Goal: Ask a question

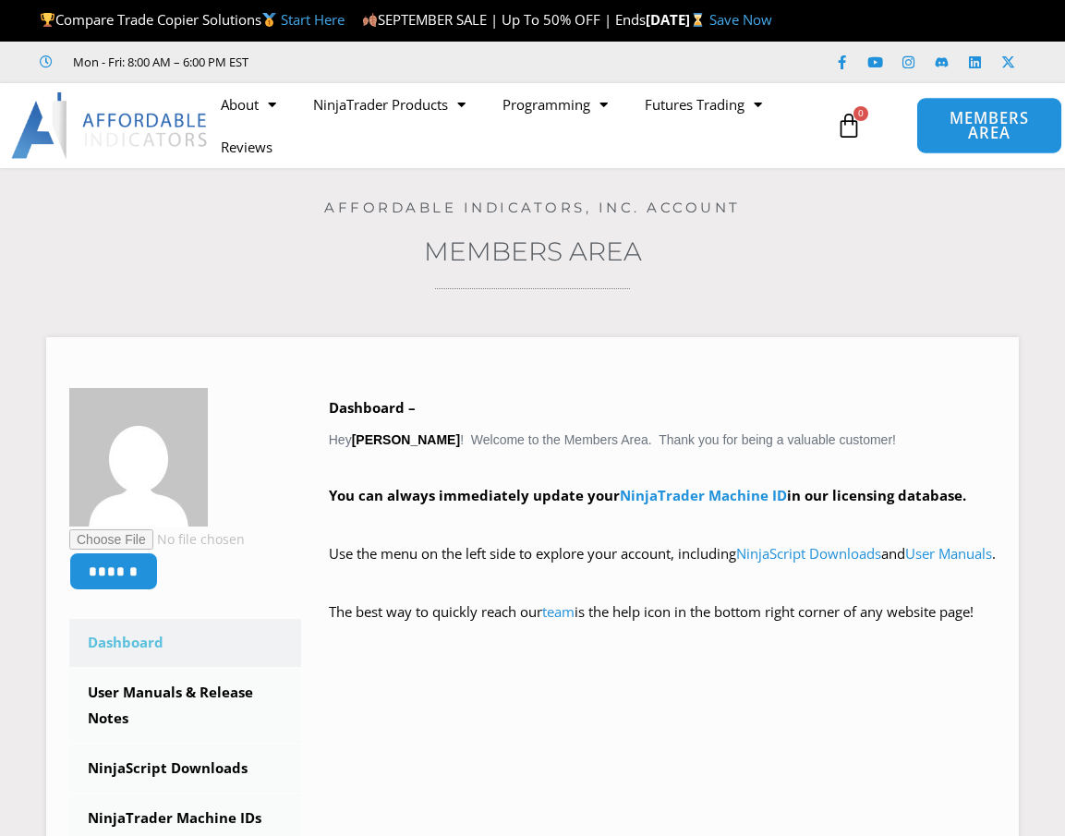
click at [959, 141] on span "MEMBERS AREA" at bounding box center [989, 126] width 103 height 30
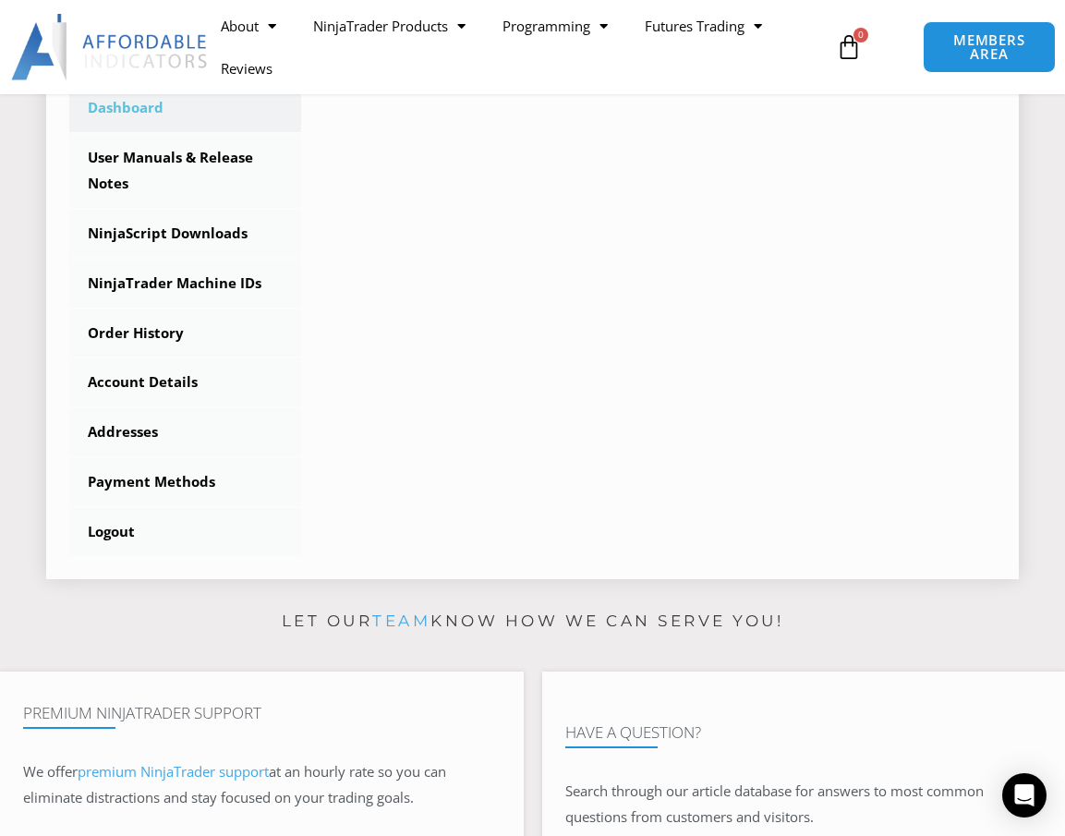
scroll to position [554, 0]
click at [1013, 789] on div "Open Intercom Messenger" at bounding box center [1025, 795] width 49 height 49
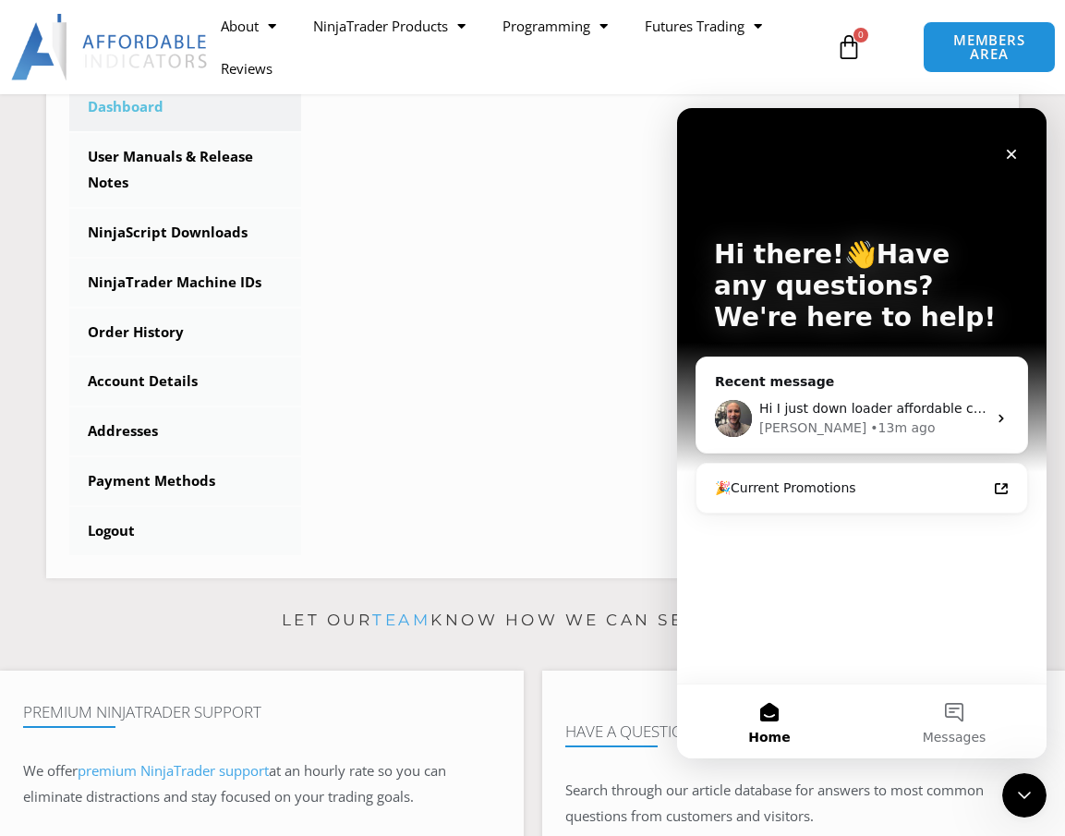
scroll to position [0, 0]
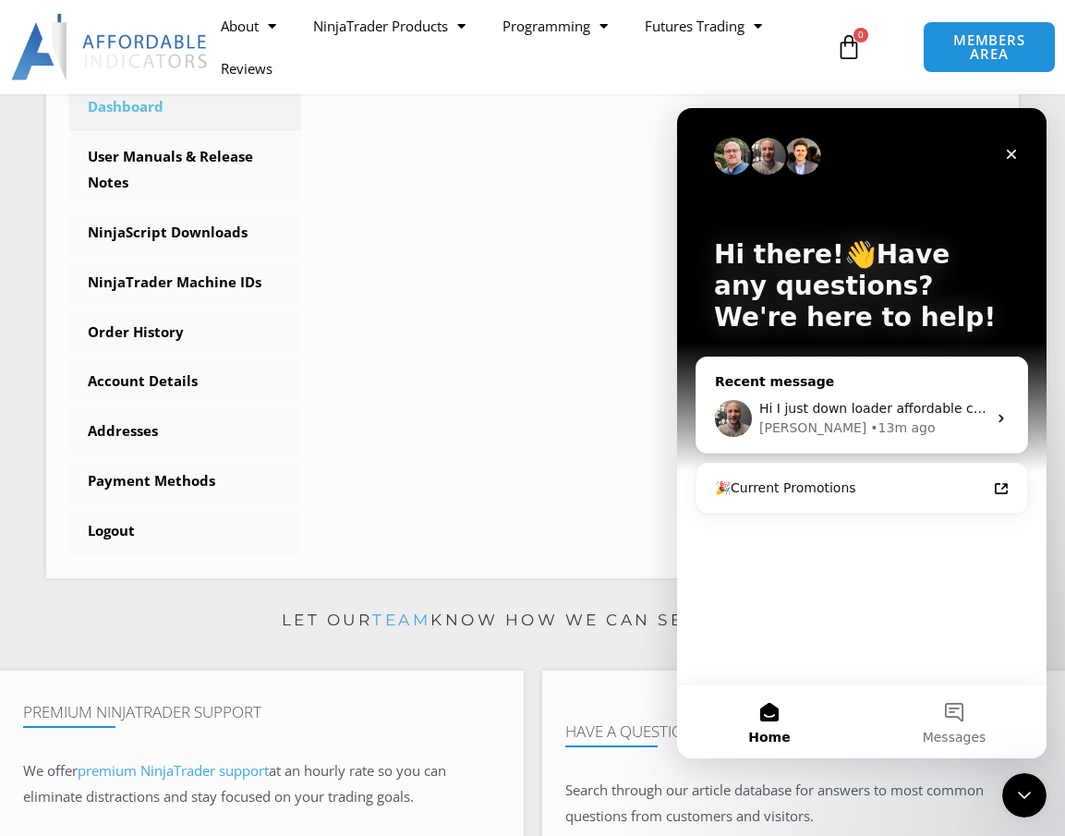
click at [802, 412] on span "Hi I just down loader affordable copier onto ninjatrader how do i get to it" at bounding box center [993, 408] width 469 height 15
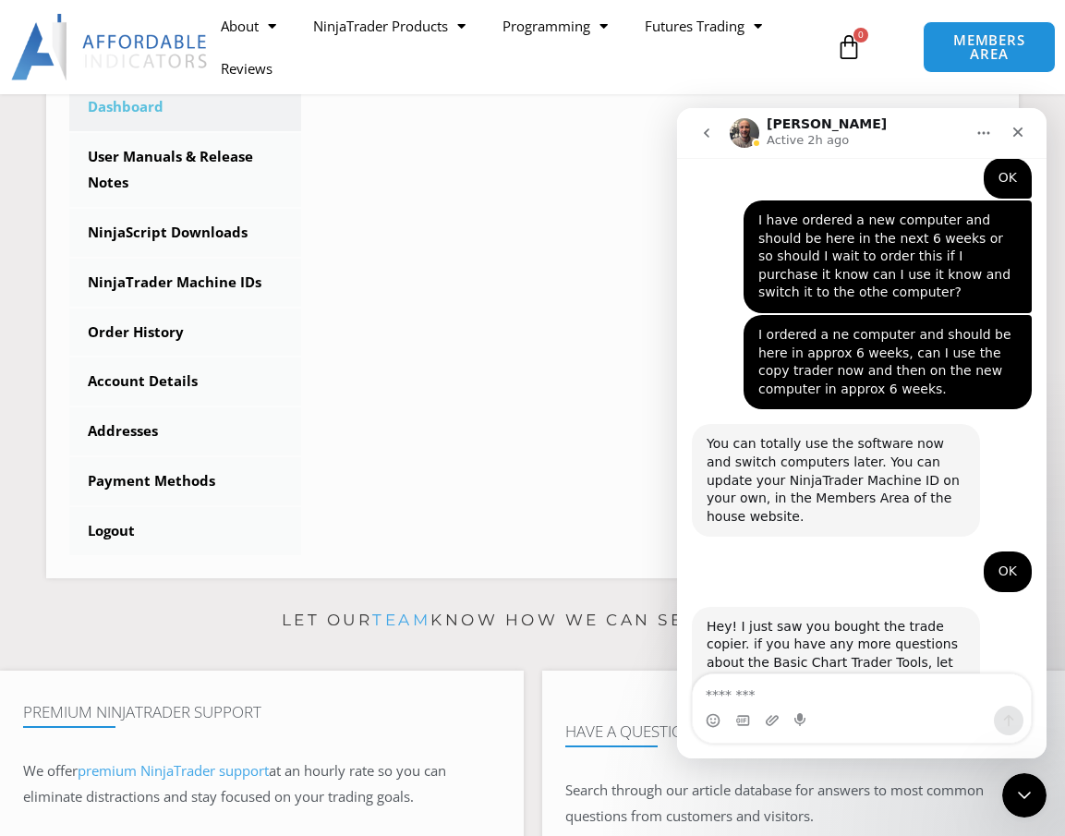
scroll to position [2605, 0]
click at [778, 696] on textarea "Message…" at bounding box center [862, 689] width 338 height 31
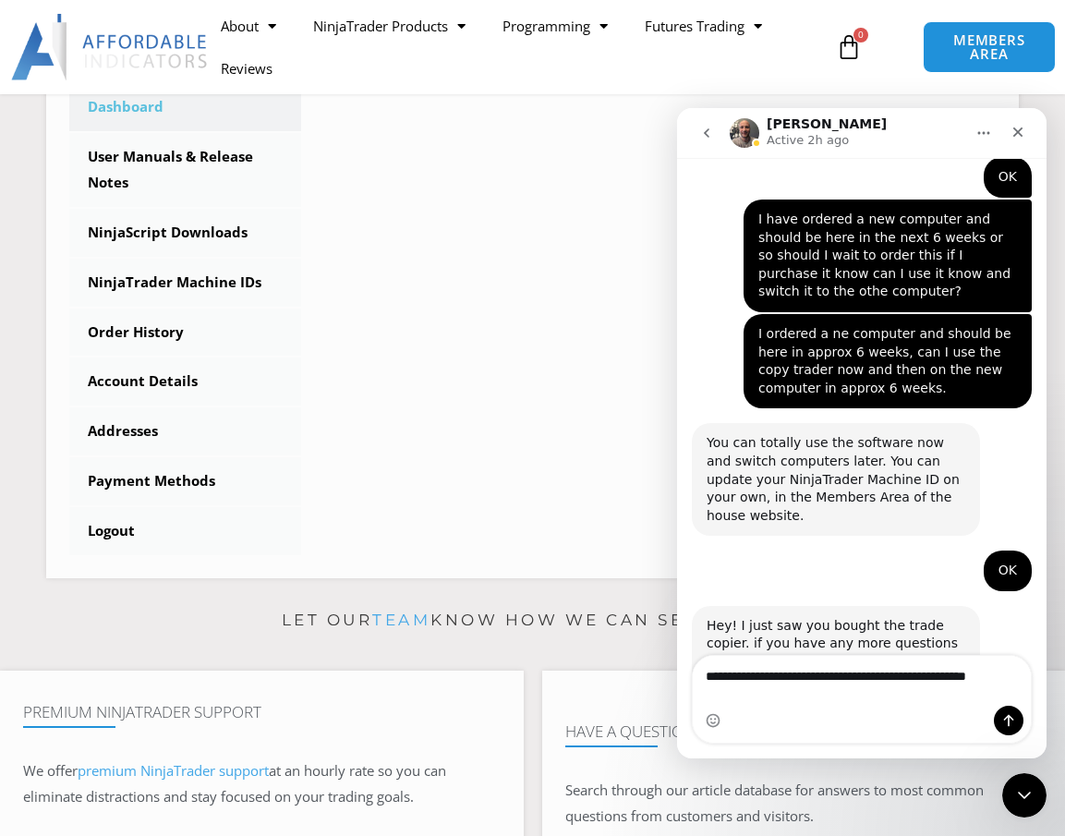
scroll to position [2623, 0]
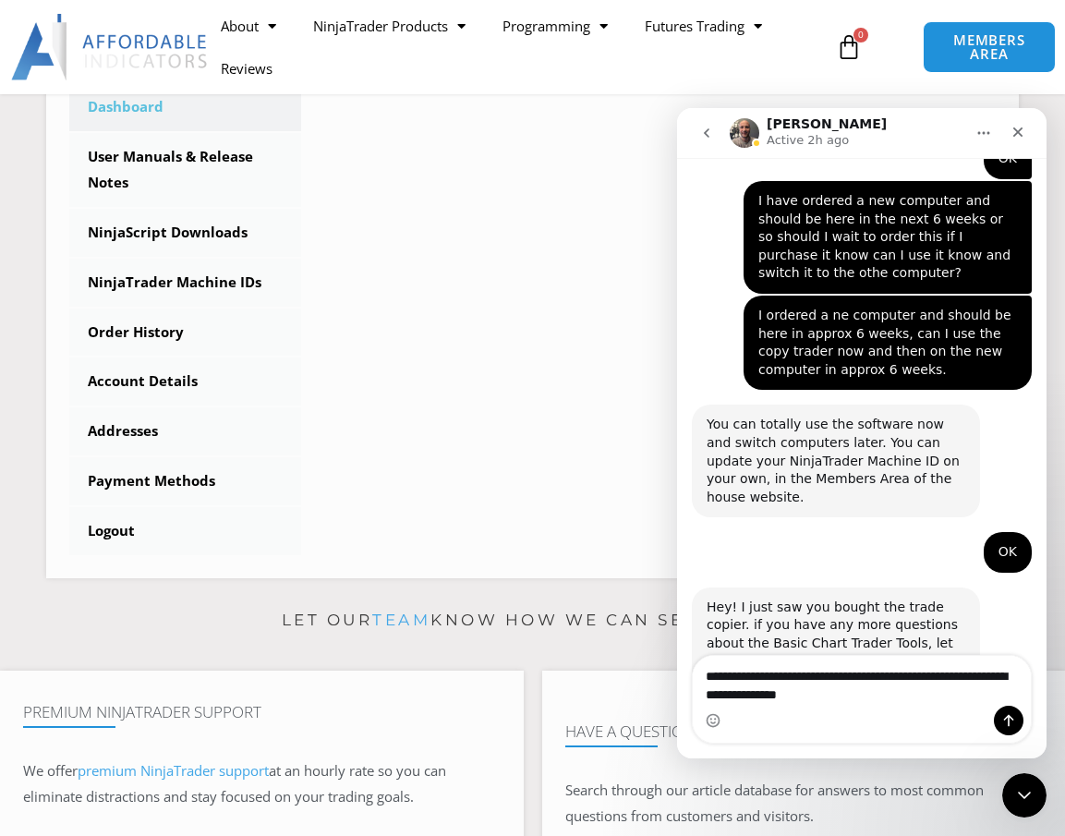
type textarea "**********"
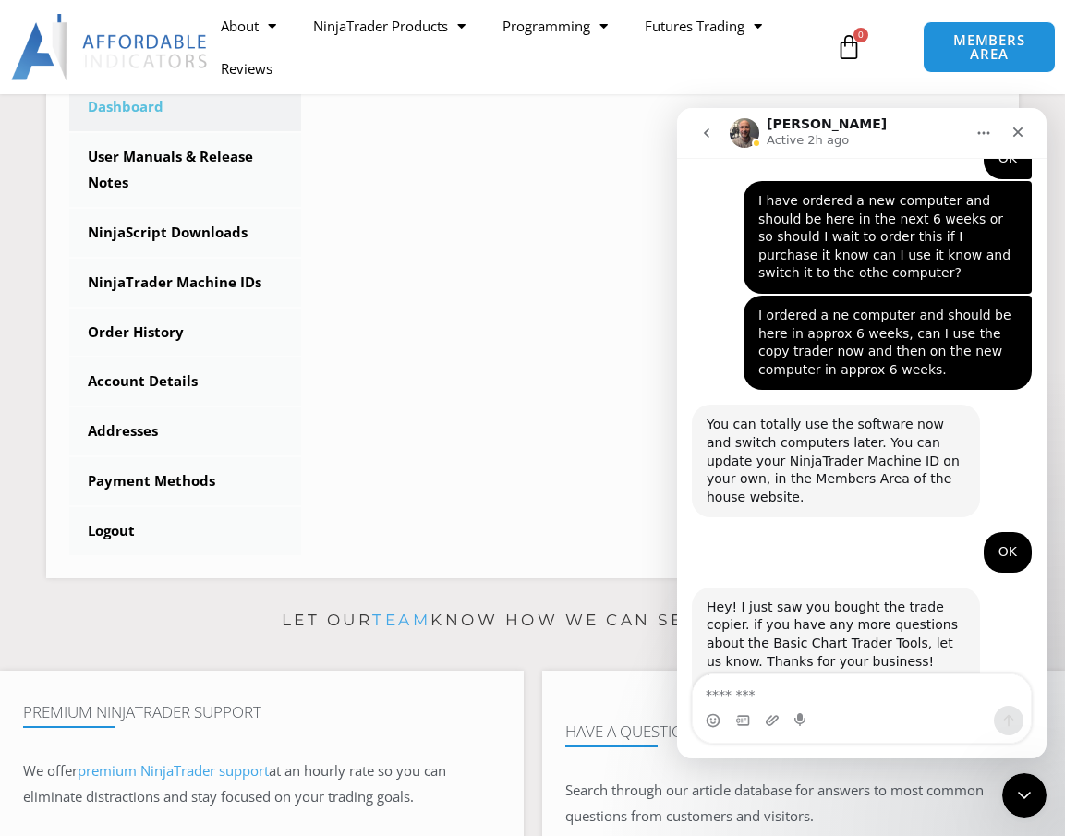
scroll to position [2665, 0]
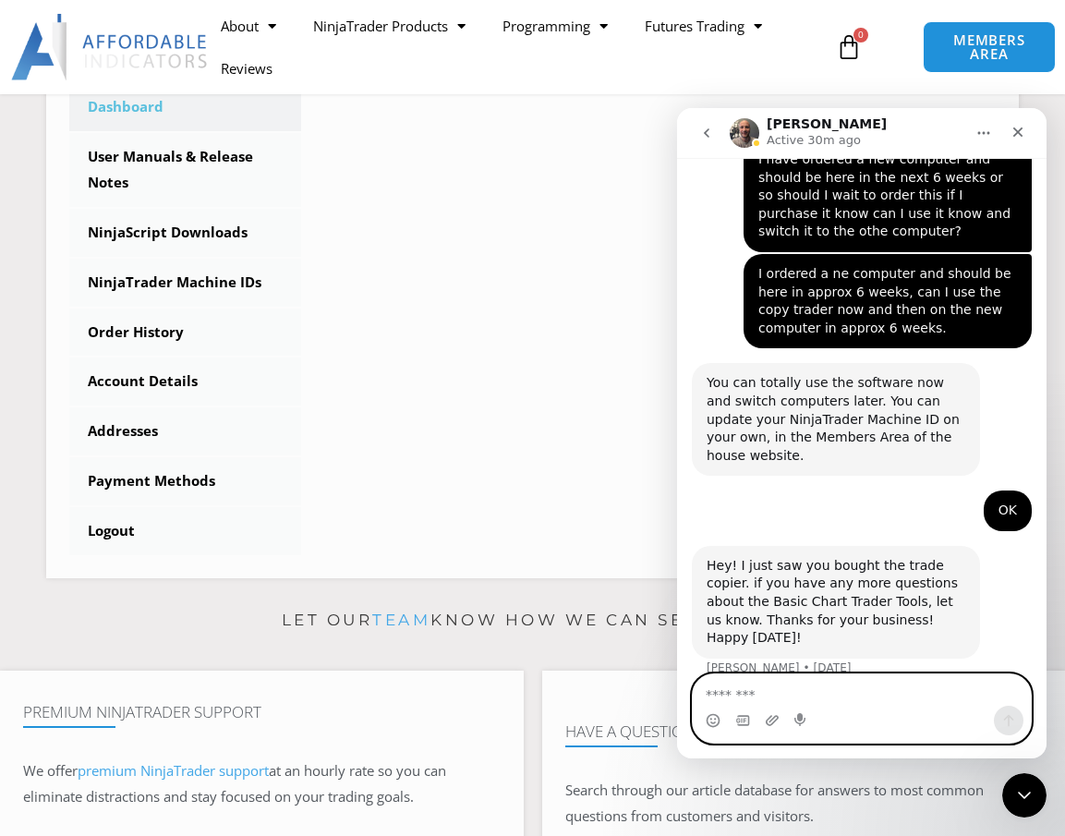
click at [814, 701] on textarea "Message…" at bounding box center [862, 689] width 338 height 31
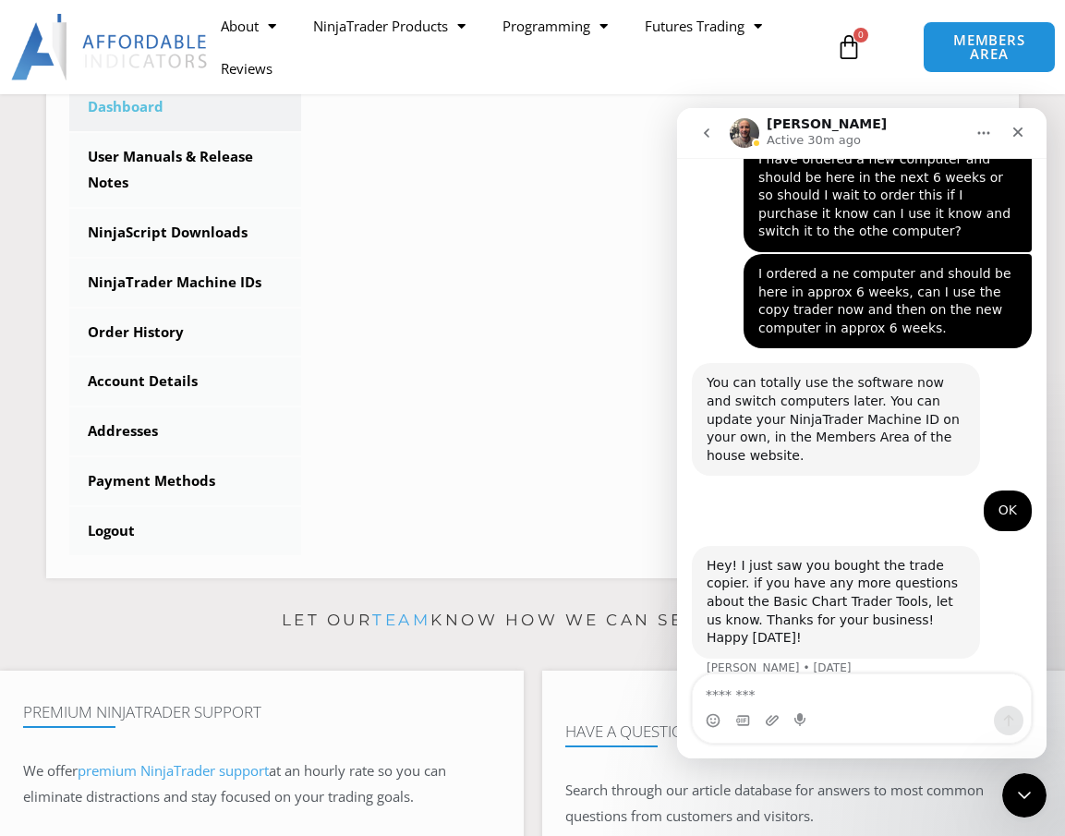
drag, startPoint x: 974, startPoint y: 635, endPoint x: 735, endPoint y: 625, distance: 238.6
click at [744, 777] on div "I just downloader trade copier onto ninja trader can you tell me how to get to …" at bounding box center [888, 815] width 288 height 77
copy div "I just downloader trade copier onto ninja trader can you tell me how to get to …"
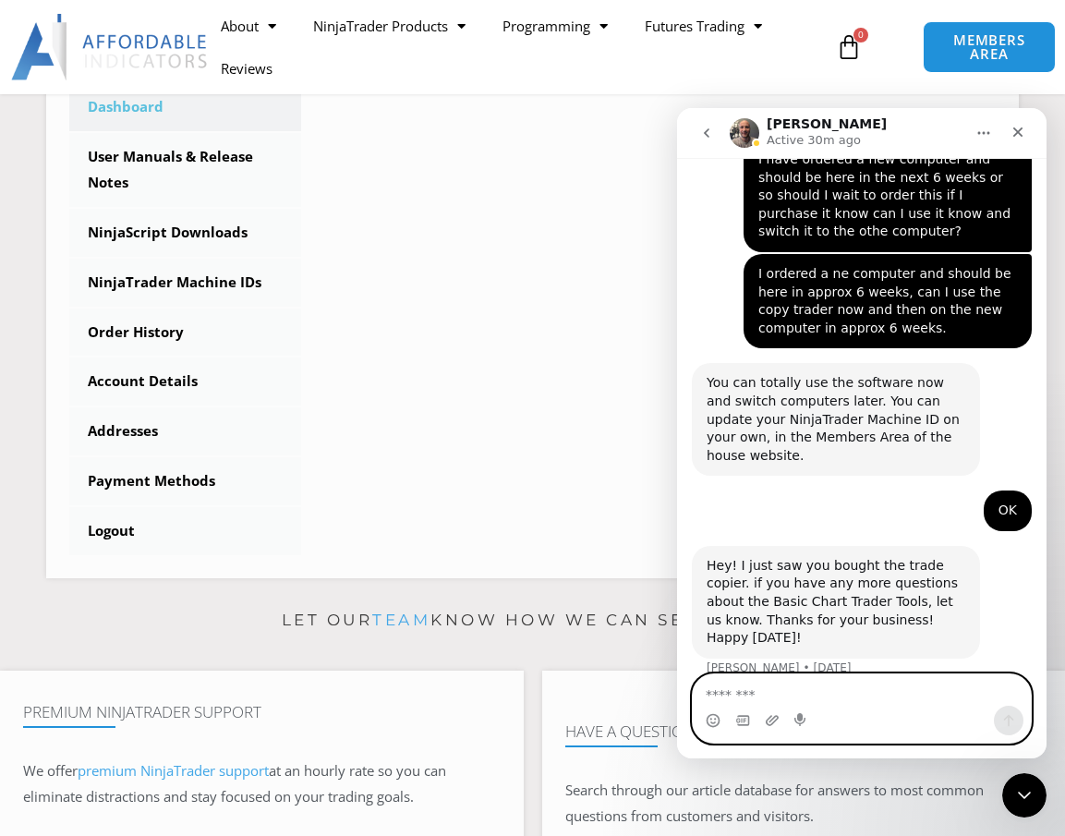
click at [830, 696] on textarea "Message…" at bounding box center [862, 689] width 338 height 31
paste textarea "**********"
type textarea "**********"
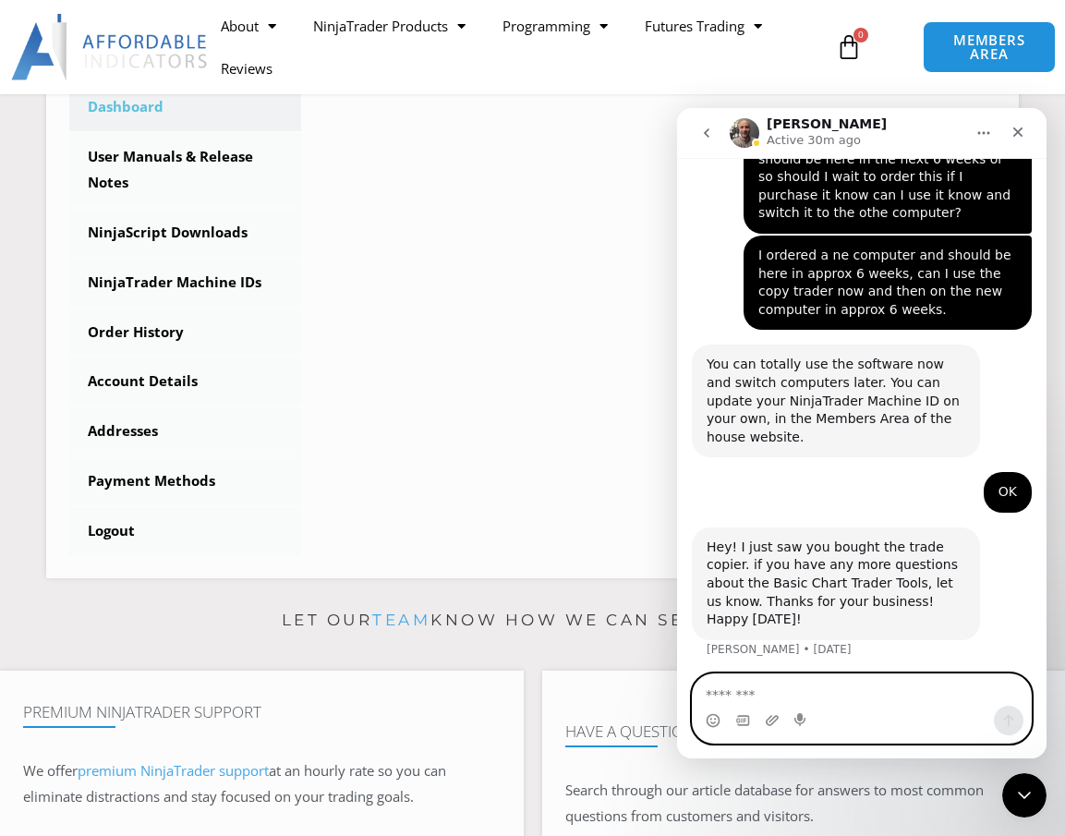
scroll to position [2725, 0]
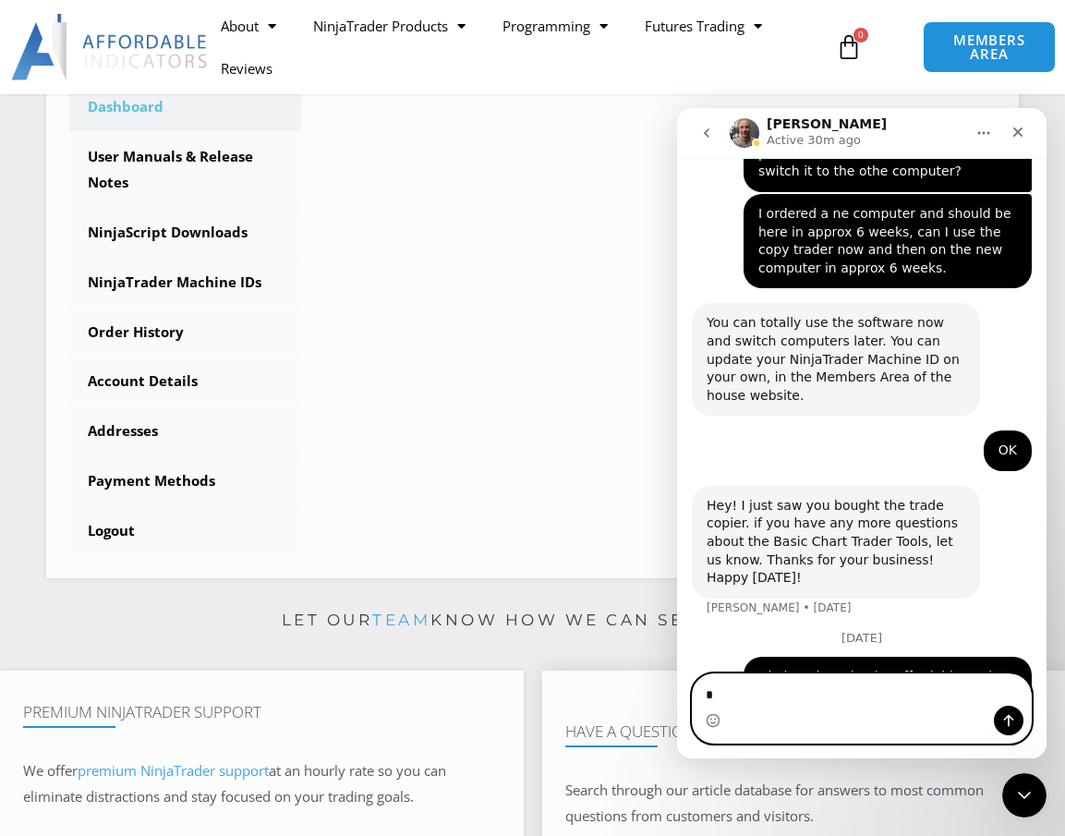
type textarea "*"
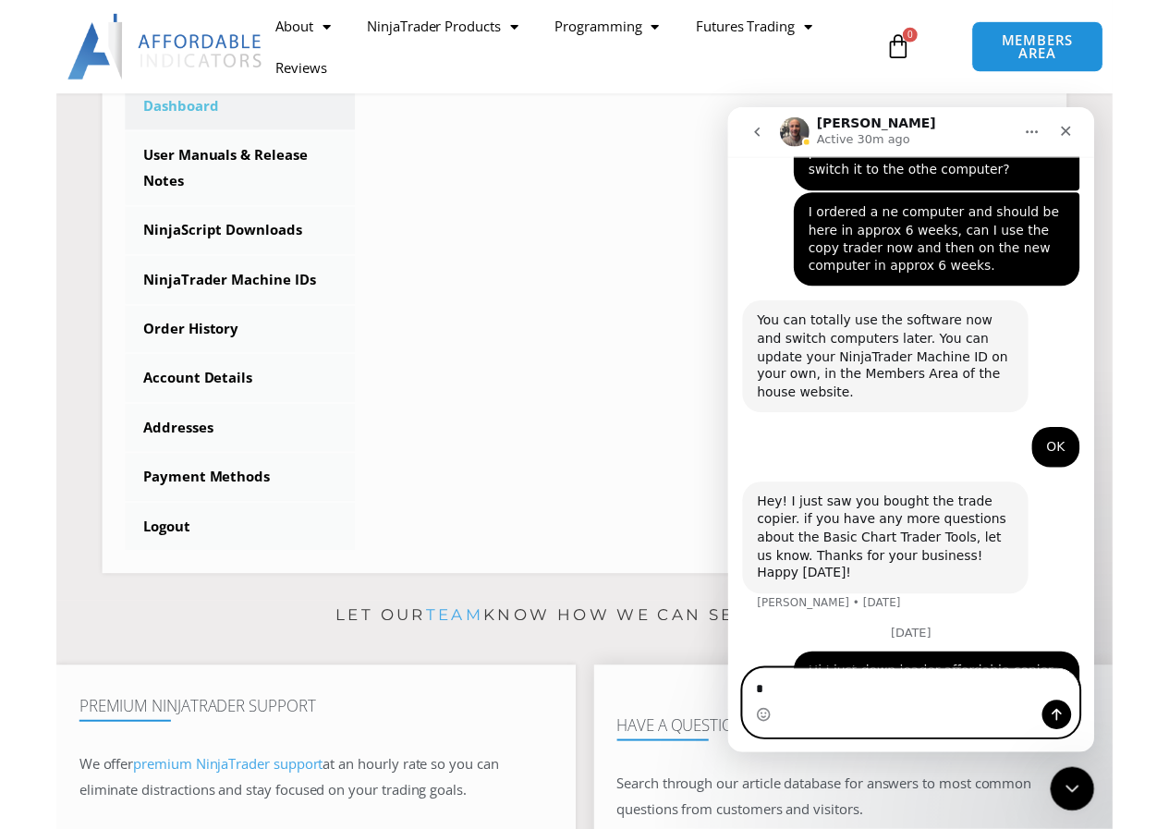
scroll to position [527, 0]
